Goal: Task Accomplishment & Management: Manage account settings

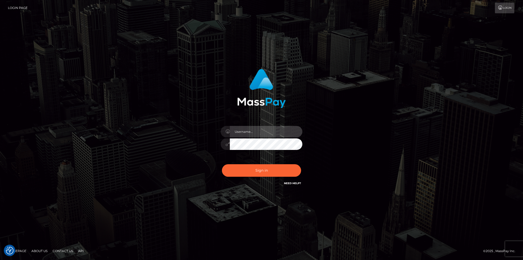
type input "fede.contino.fullstop"
click at [253, 130] on input "fede.[PERSON_NAME].fullstop" at bounding box center [266, 131] width 73 height 11
click at [274, 129] on input "fede.contino.fullstop" at bounding box center [266, 131] width 73 height 11
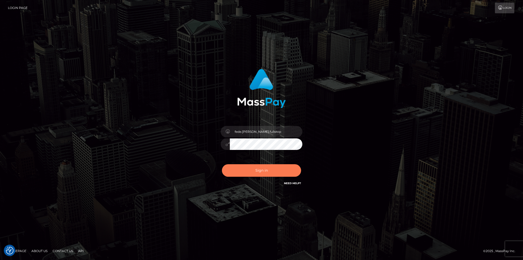
click at [261, 169] on button "Sign in" at bounding box center [261, 170] width 79 height 13
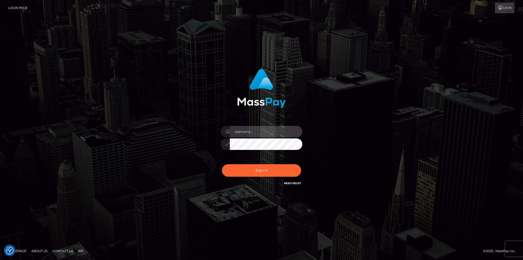
type input "fede.contino.fullstop"
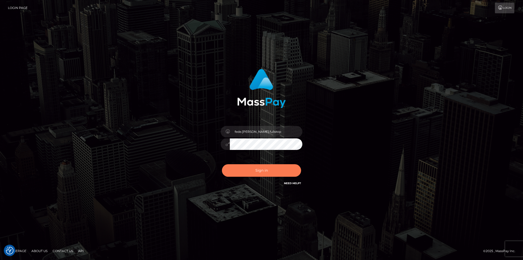
click at [246, 166] on button "Sign in" at bounding box center [261, 170] width 79 height 13
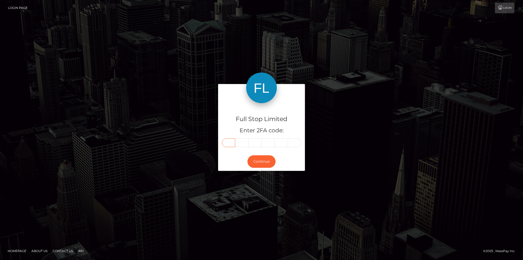
click at [228, 141] on input "text" at bounding box center [228, 142] width 13 height 9
type input "0"
type input "8"
type input "1"
type input "7"
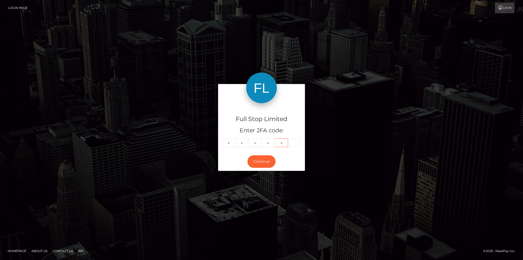
type input "6"
type input "4"
